Goal: Information Seeking & Learning: Learn about a topic

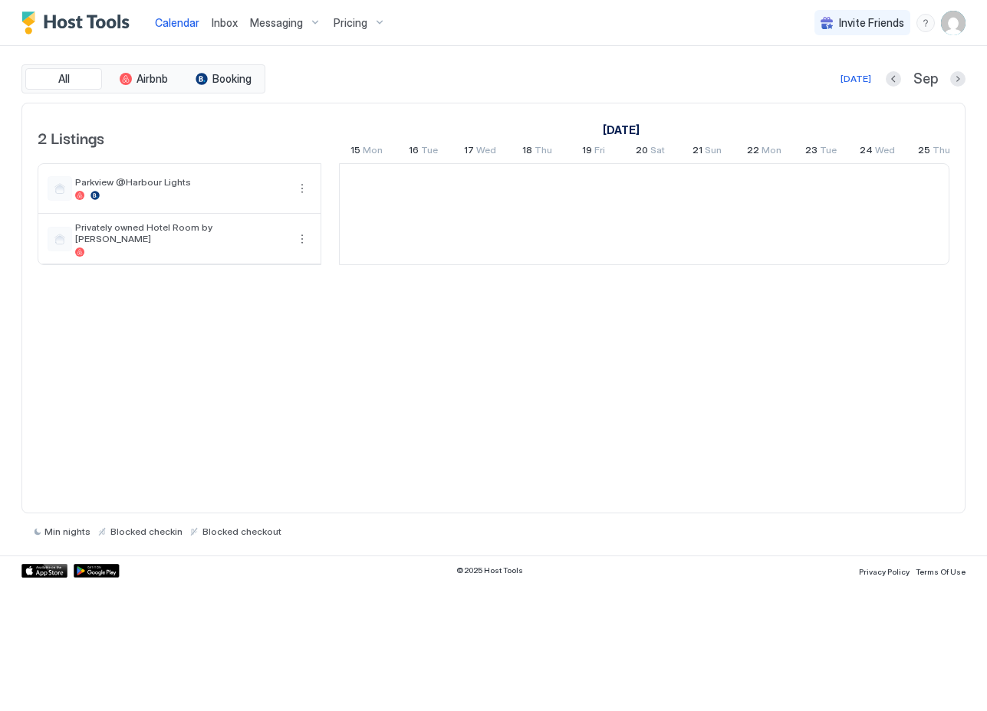
scroll to position [0, 852]
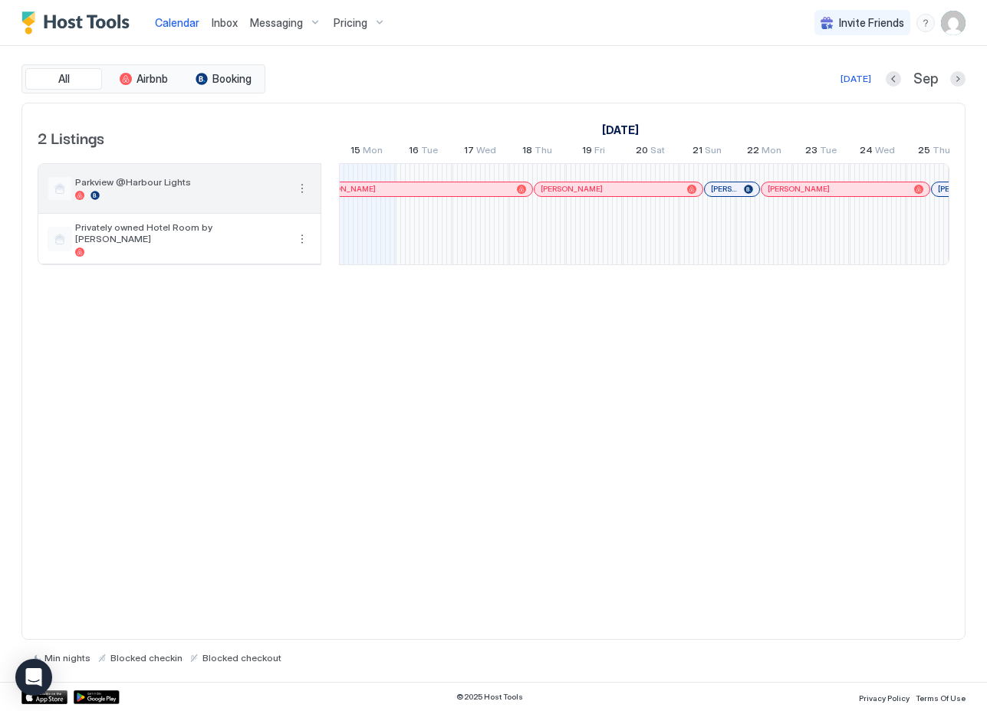
click at [304, 185] on button "More options" at bounding box center [302, 188] width 18 height 18
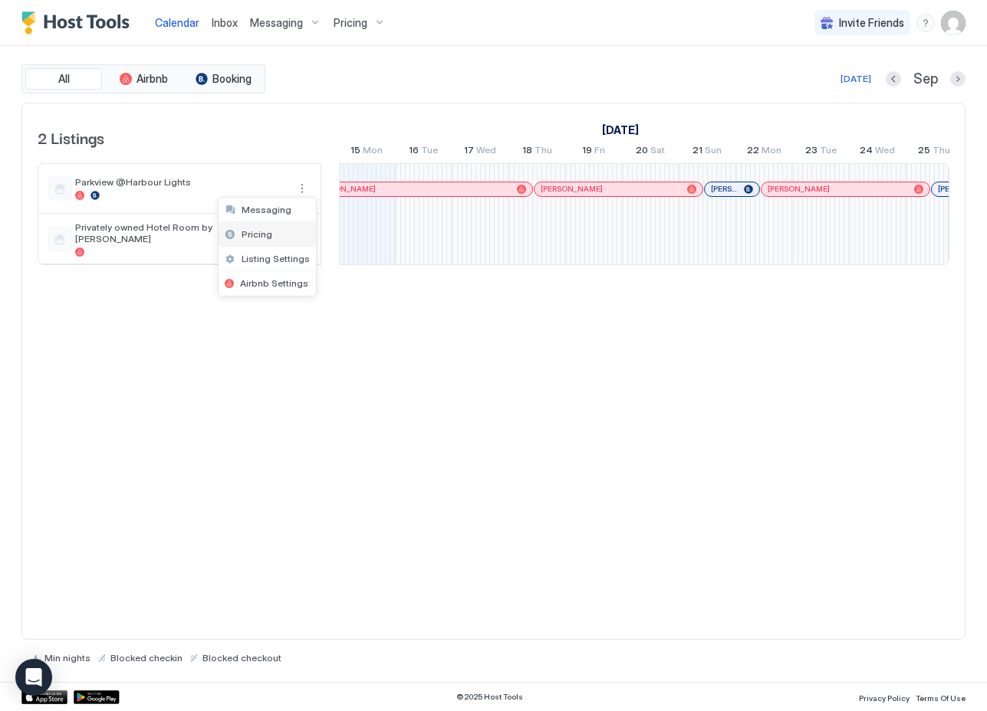
click at [259, 233] on span "Pricing" at bounding box center [257, 234] width 31 height 12
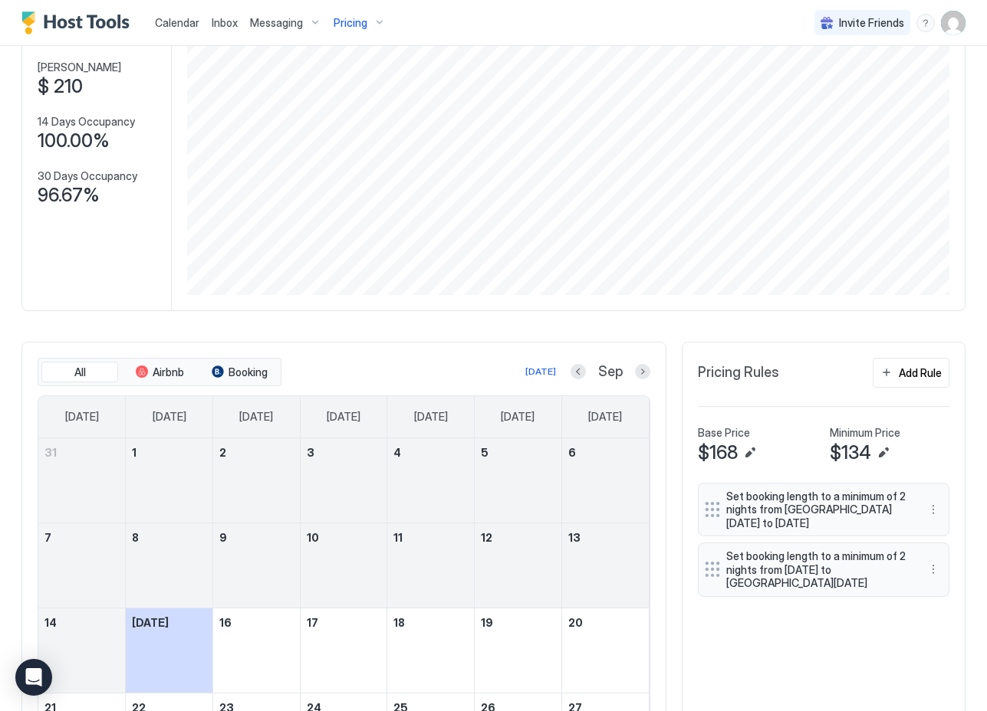
scroll to position [156, 0]
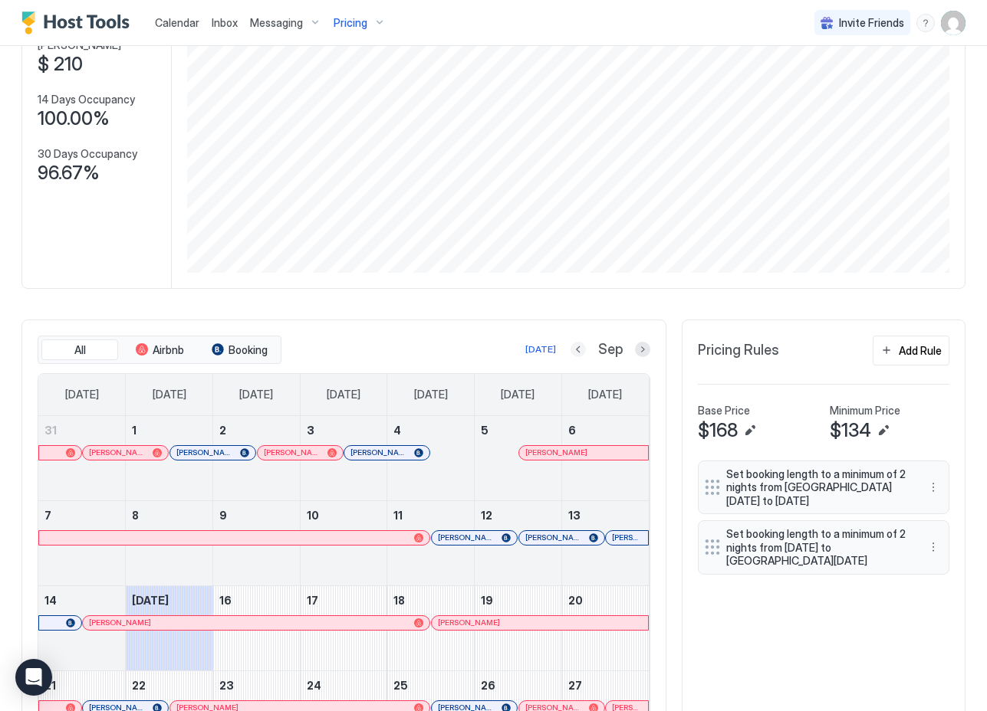
click at [577, 347] on button "Previous month" at bounding box center [577, 349] width 15 height 15
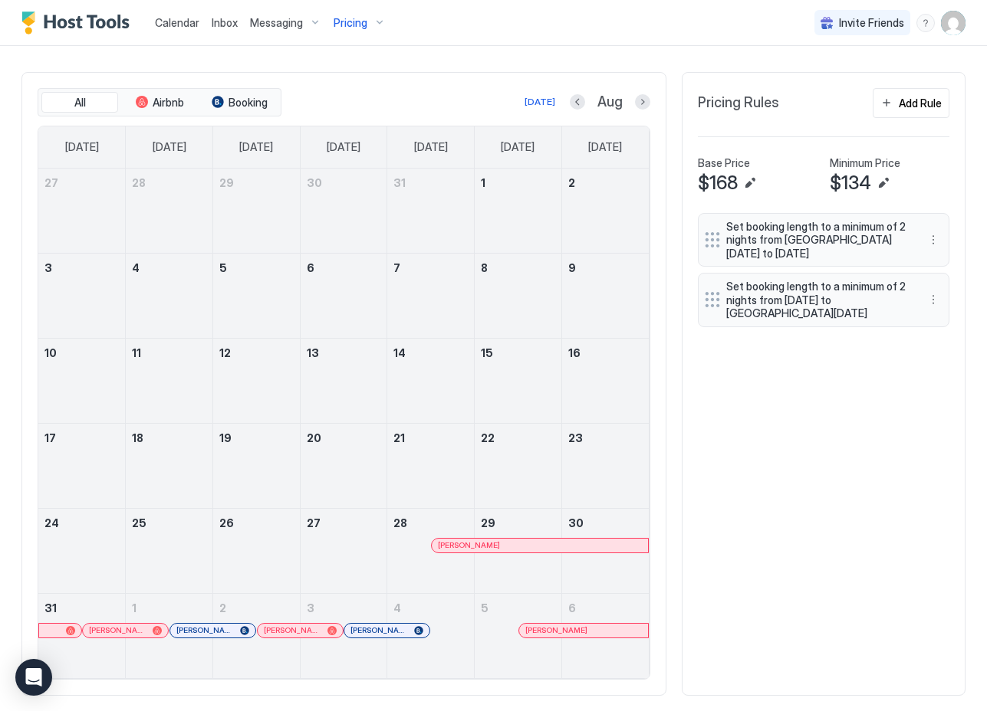
scroll to position [431, 0]
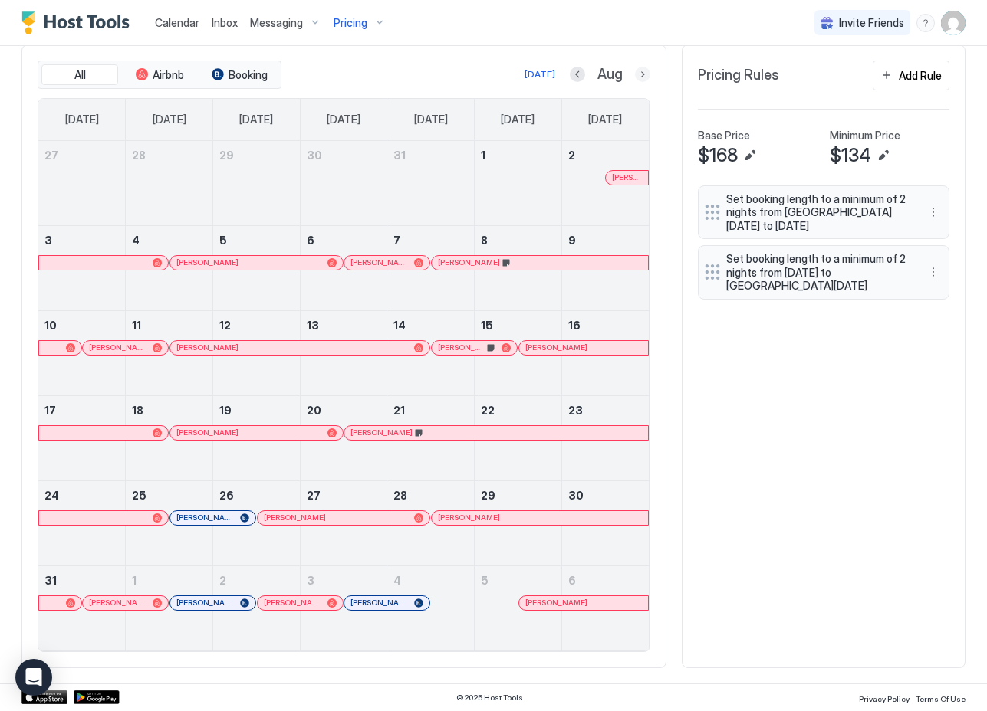
click at [642, 74] on button "Next month" at bounding box center [642, 74] width 15 height 15
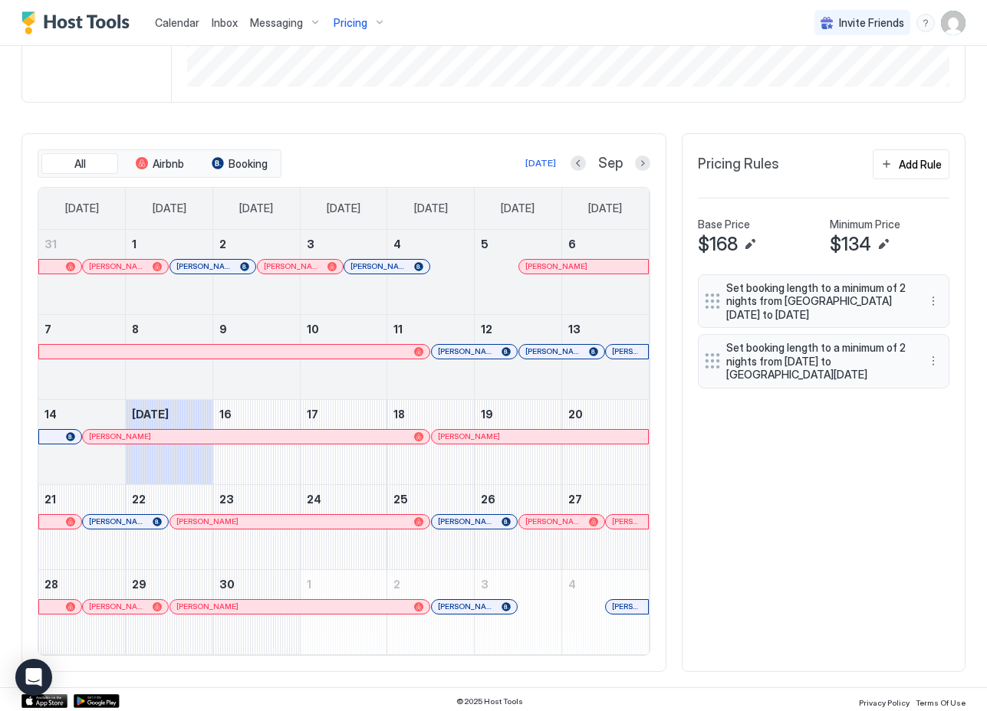
scroll to position [346, 0]
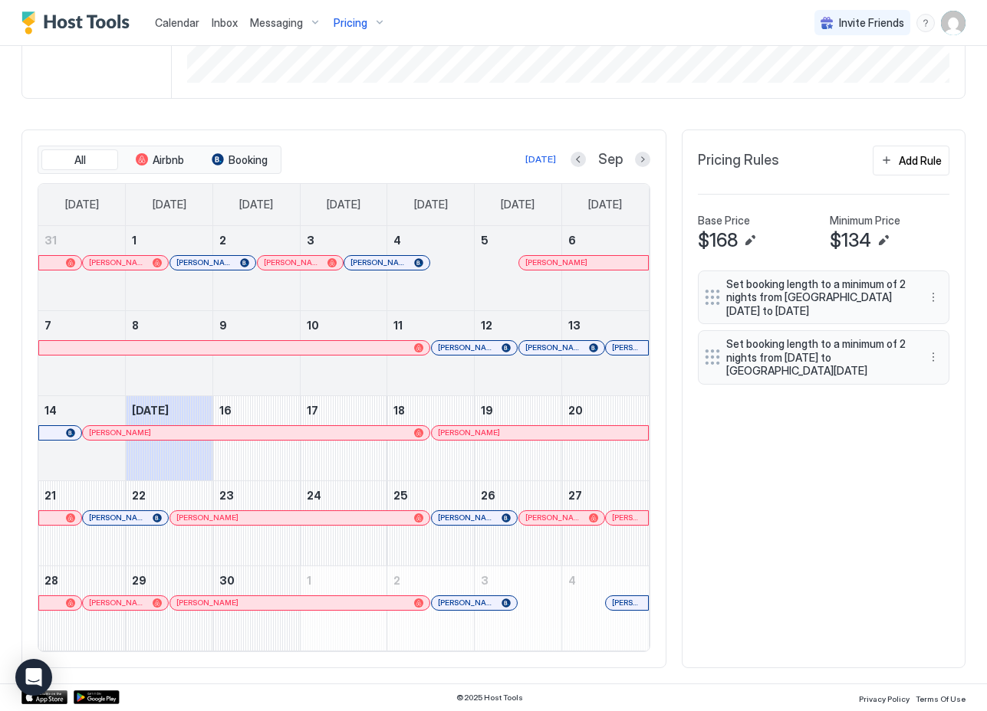
click at [873, 575] on div "All Airbnb Booking [DATE] Sep [DATE] [DATE] [DATE] [DATE] [DATE] [DATE] [DATE] …" at bounding box center [493, 399] width 944 height 539
click at [645, 163] on button "Next month" at bounding box center [642, 159] width 15 height 15
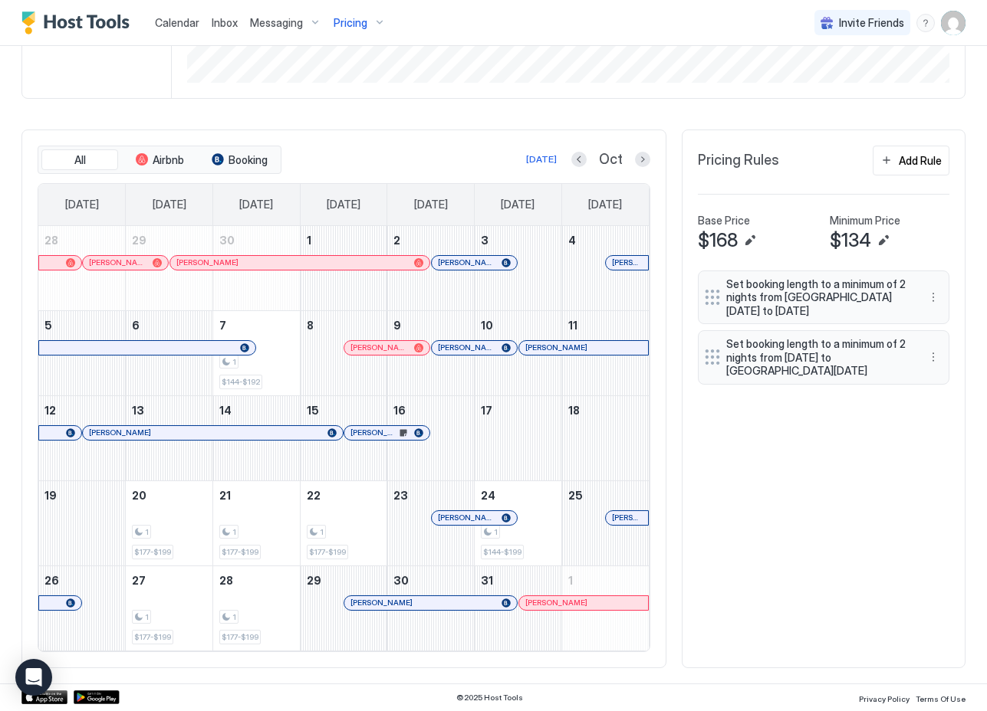
click at [828, 524] on div "All Airbnb Booking [DATE] Oct [DATE] [DATE] [DATE] [DATE] [DATE] [DATE] [DATE] …" at bounding box center [493, 399] width 944 height 539
